Goal: Task Accomplishment & Management: Use online tool/utility

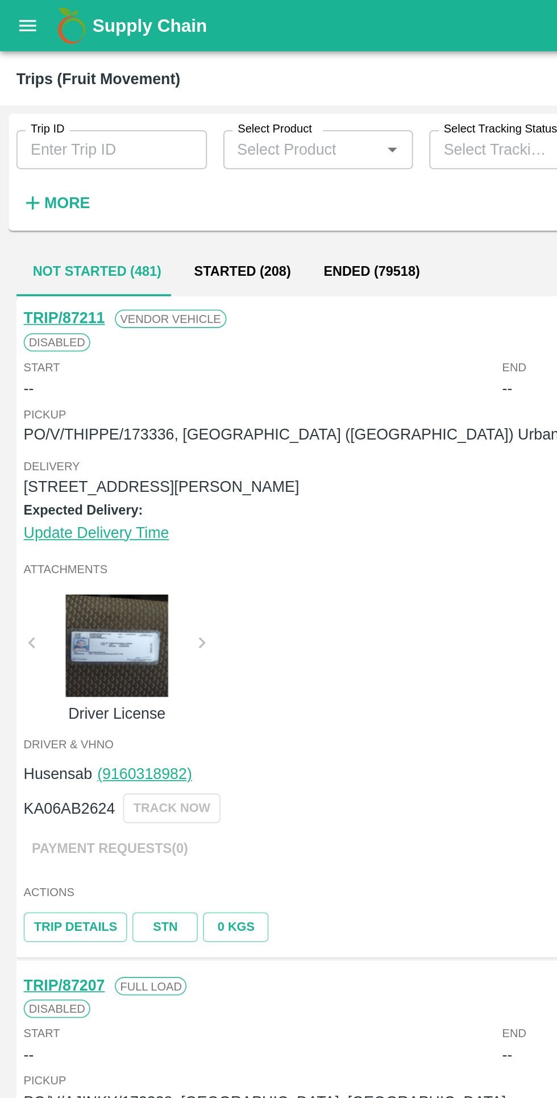
click at [32, 110] on strong "More" at bounding box center [37, 112] width 26 height 9
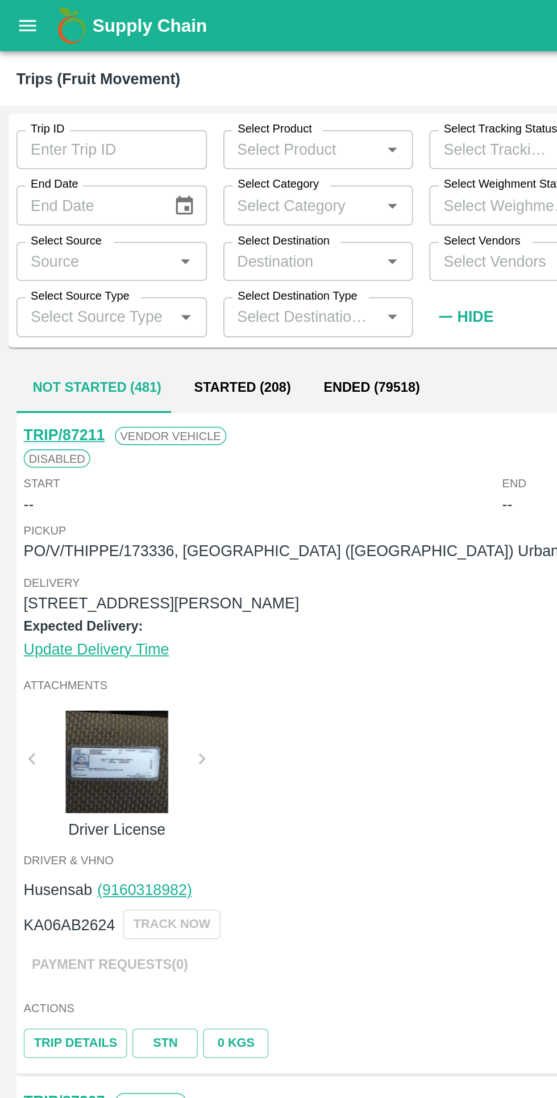
click at [22, 18] on button "open drawer" at bounding box center [15, 14] width 26 height 26
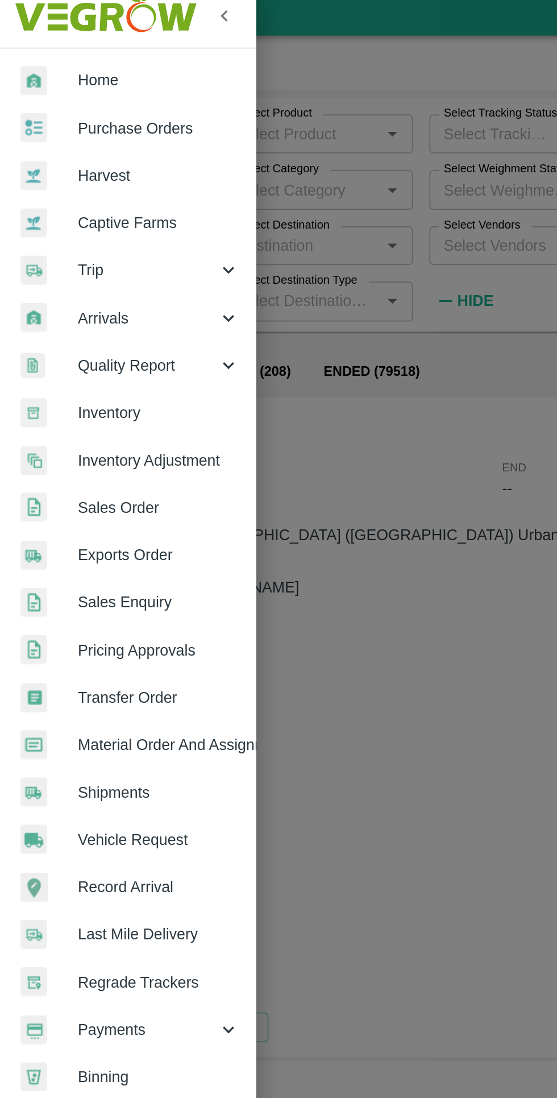
click at [49, 473] on span "Vehicle Request" at bounding box center [88, 475] width 90 height 13
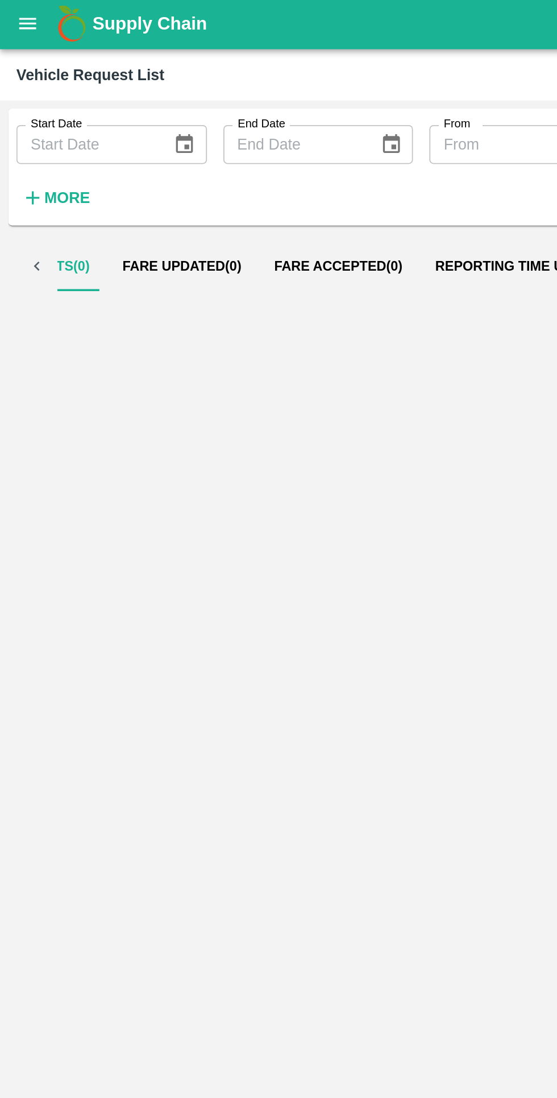
scroll to position [0, 109]
click at [218, 146] on span "Reporting Time Updated ( 43 )" at bounding box center [271, 148] width 114 height 9
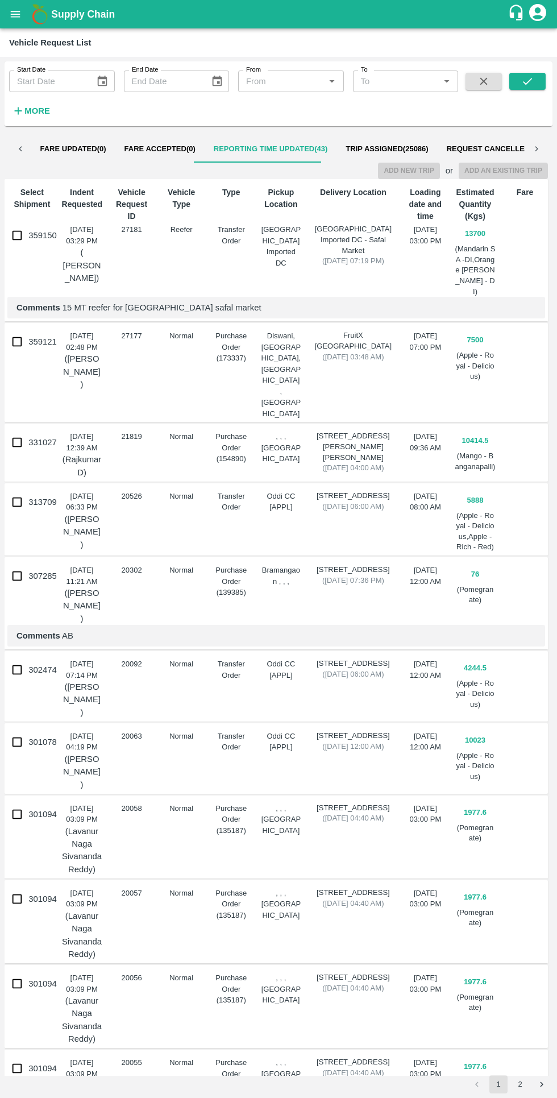
click at [17, 338] on input "359121" at bounding box center [17, 341] width 23 height 23
click at [22, 340] on input "359121" at bounding box center [17, 341] width 23 height 23
checkbox input "false"
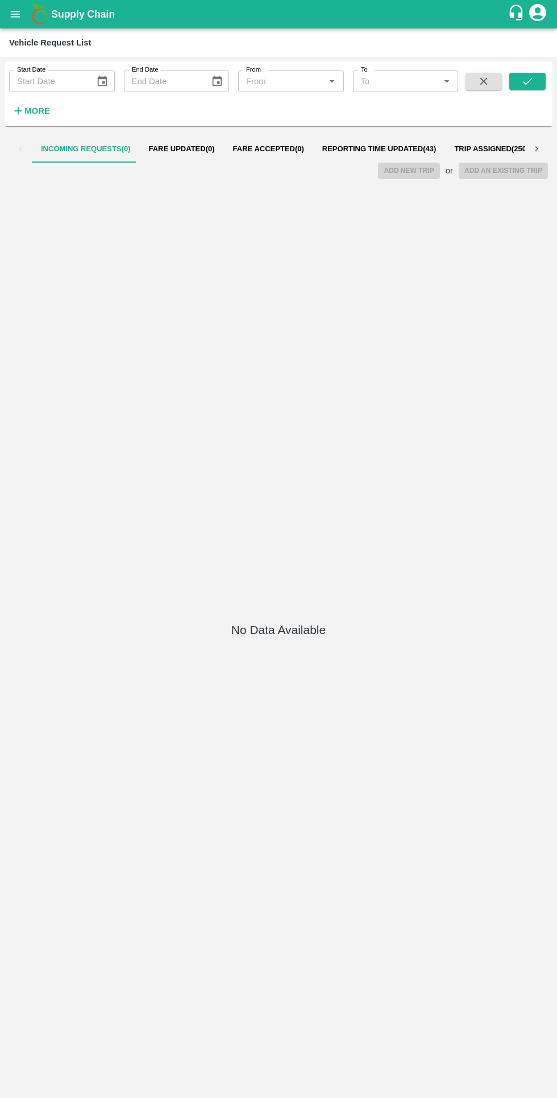
click at [543, 555] on div "No Data Available" at bounding box center [278, 631] width 539 height 905
click at [347, 139] on button "Reporting Time Updated ( 43 )" at bounding box center [379, 148] width 133 height 27
